Goal: Information Seeking & Learning: Learn about a topic

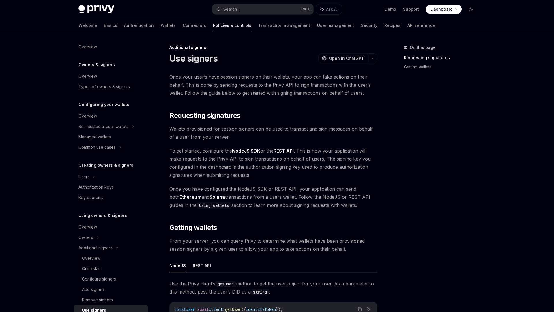
scroll to position [138, 0]
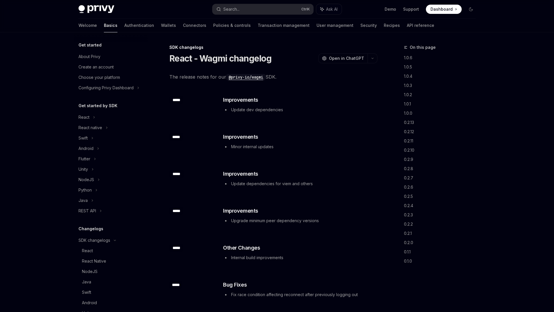
scroll to position [110, 0]
